Goal: Task Accomplishment & Management: Manage account settings

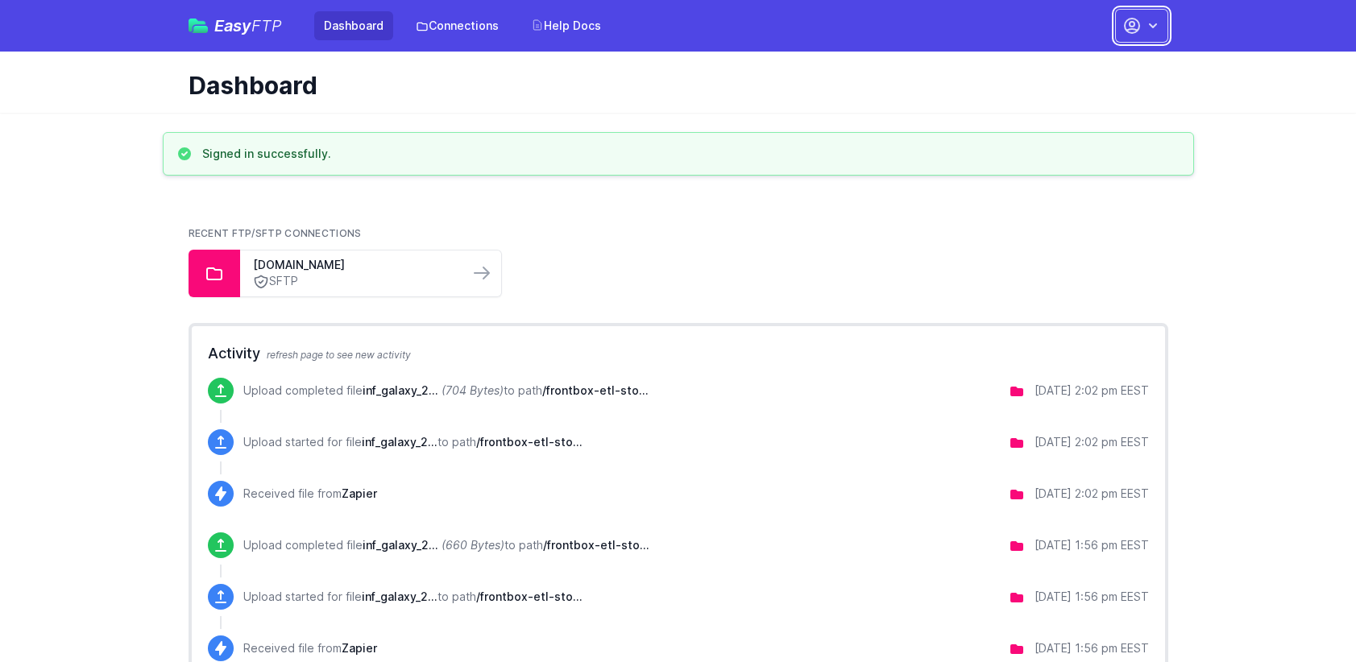
click at [1149, 35] on button "button" at bounding box center [1141, 26] width 53 height 34
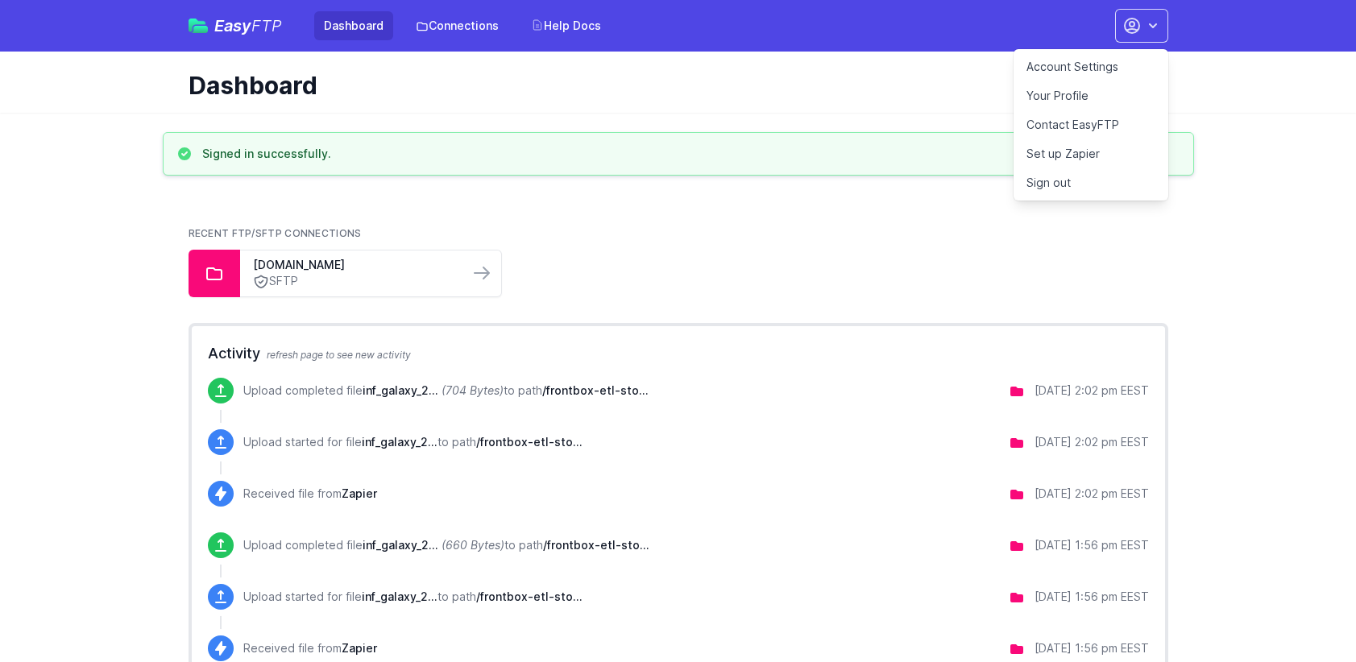
click at [1064, 73] on link "Account Settings" at bounding box center [1091, 66] width 155 height 29
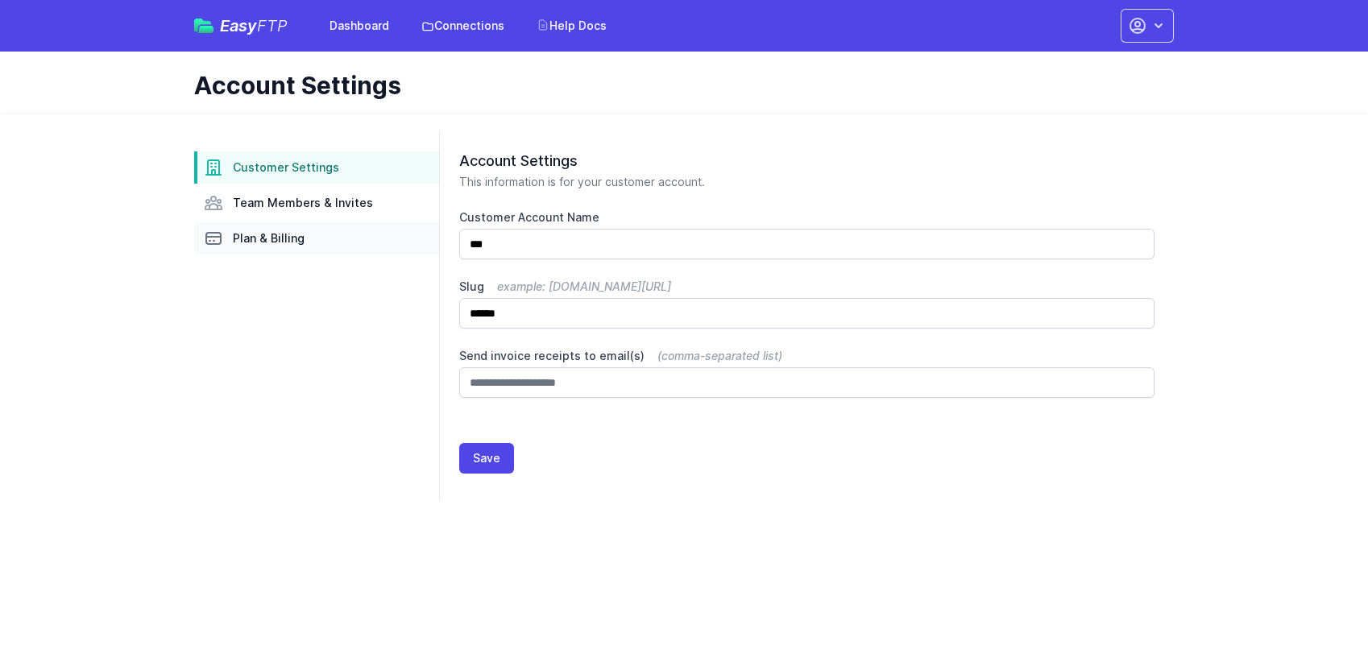
click at [278, 241] on span "Plan & Billing" at bounding box center [269, 238] width 72 height 16
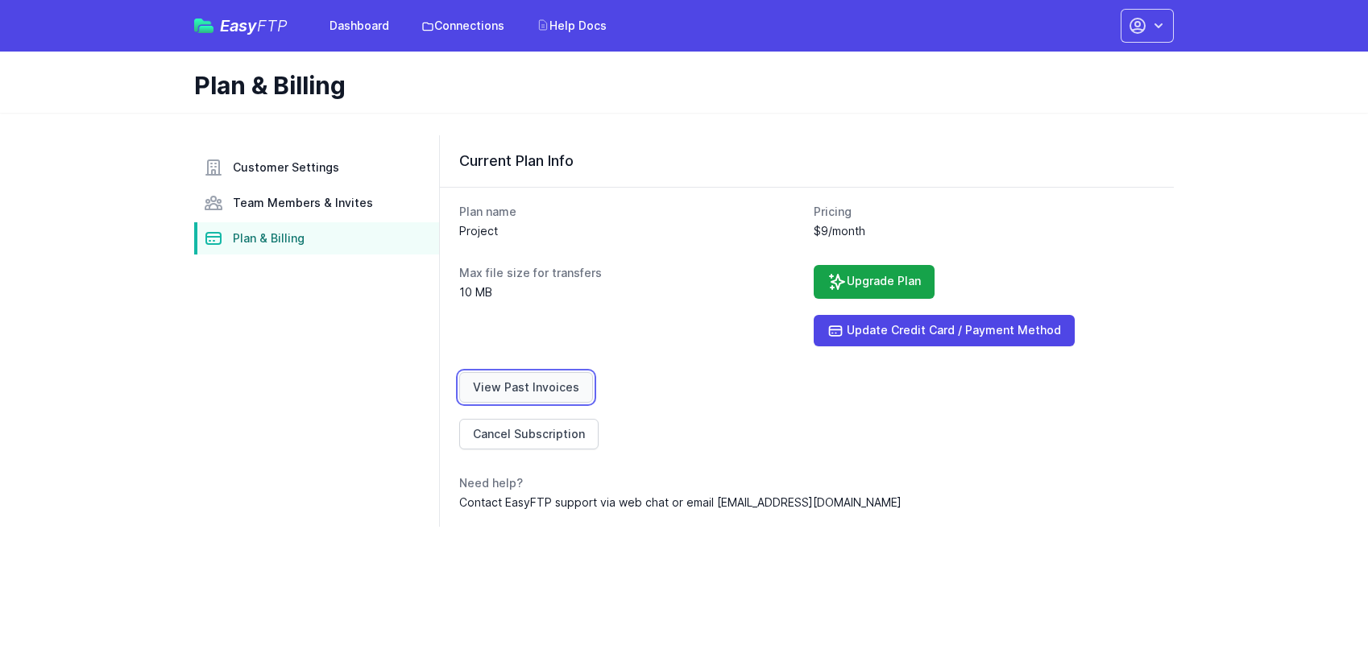
click at [516, 388] on link "View Past Invoices" at bounding box center [526, 387] width 134 height 31
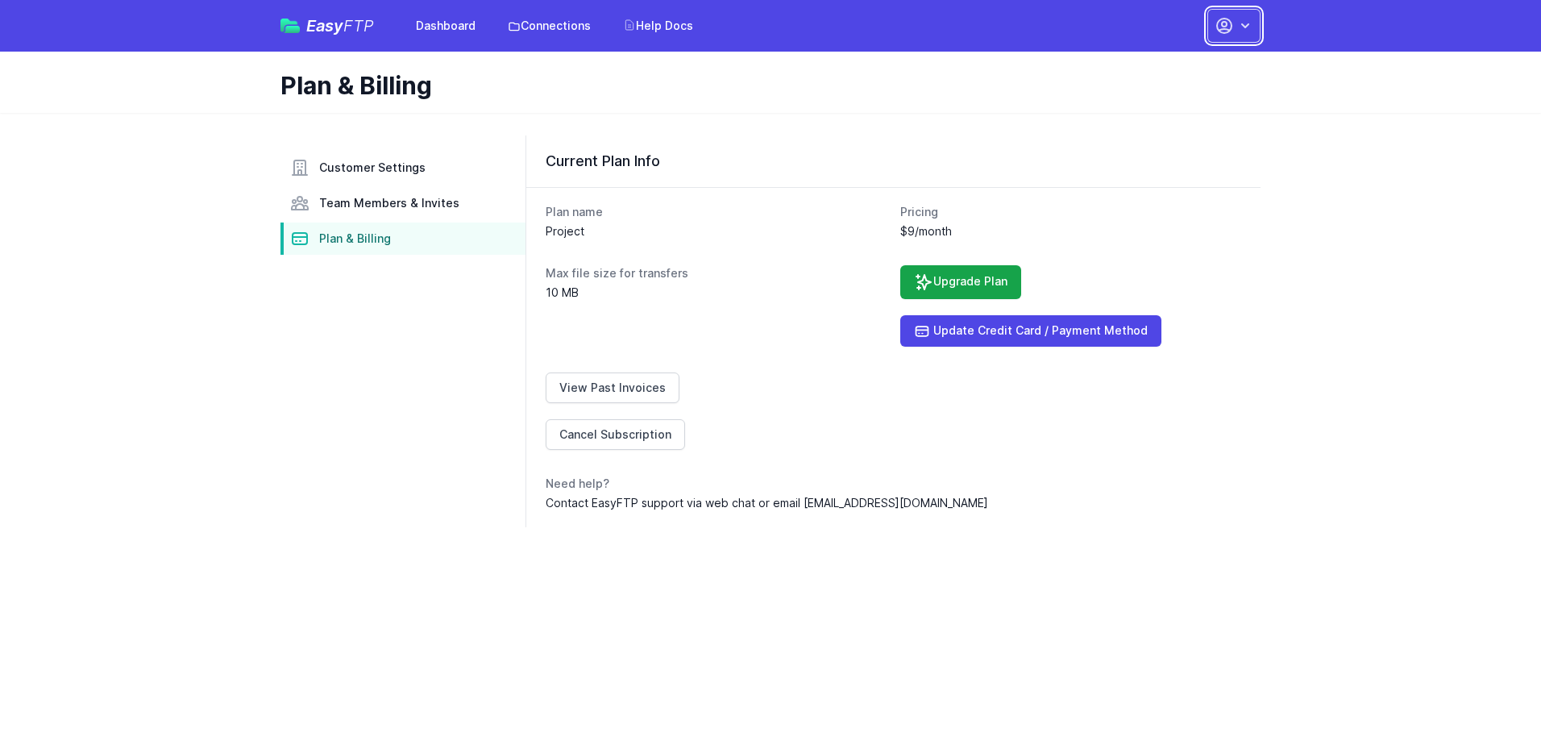
click at [1251, 30] on icon "button" at bounding box center [1245, 26] width 16 height 16
click at [1155, 178] on link "Sign out" at bounding box center [1183, 182] width 155 height 29
